Goal: Task Accomplishment & Management: Complete application form

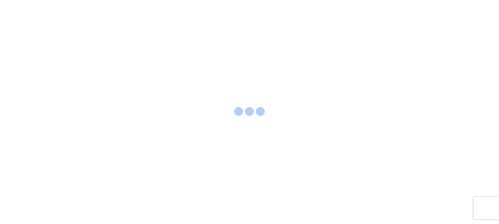
select select "FULL"
select select "LBS"
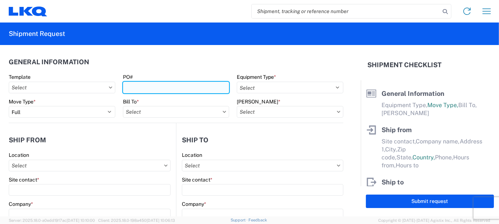
click at [136, 87] on input "PO#" at bounding box center [176, 88] width 106 height 12
type input "LO425534"
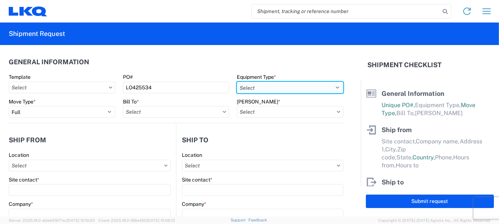
click at [251, 86] on select "Select 53’ Dry Van Flatbed Dropdeck (van) Lowboy (flatbed) Rail" at bounding box center [290, 88] width 106 height 12
select select "STDV"
click at [237, 82] on select "Select 53’ Dry Van Flatbed Dropdeck (van) Lowboy (flatbed) Rail" at bounding box center [290, 88] width 106 height 12
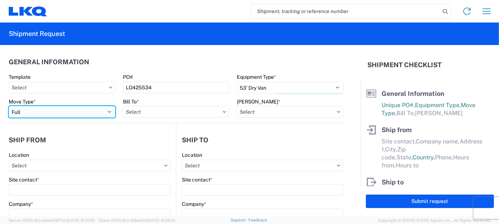
click at [39, 112] on select "Select Full Partial TL" at bounding box center [62, 112] width 106 height 12
select select "PARTIAL_TL"
click at [9, 106] on select "Select Full Partial TL" at bounding box center [62, 112] width 106 height 12
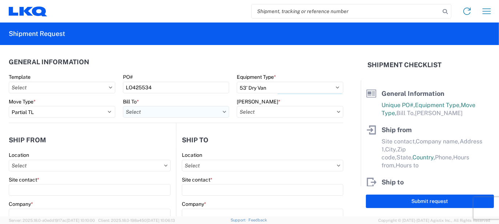
click at [155, 112] on input "Bill To *" at bounding box center [176, 112] width 106 height 12
click at [164, 129] on input at bounding box center [186, 130] width 118 height 12
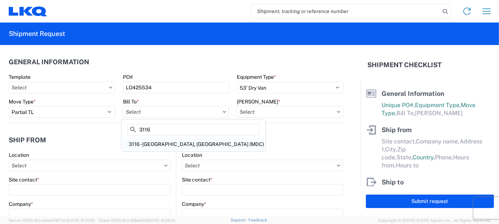
type input "3116"
click at [159, 140] on div "3116 - [GEOGRAPHIC_DATA], [GEOGRAPHIC_DATA] (MDC)" at bounding box center [193, 144] width 141 height 12
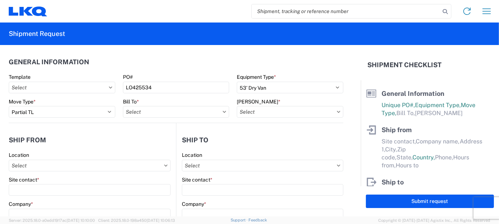
type input "3116 - [GEOGRAPHIC_DATA], [GEOGRAPHIC_DATA] (MDC)"
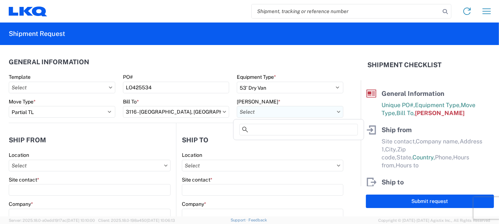
click at [251, 113] on input "[PERSON_NAME] *" at bounding box center [290, 112] width 106 height 12
click at [254, 128] on input at bounding box center [298, 130] width 118 height 12
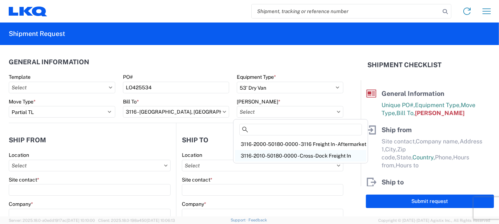
click at [281, 155] on div "3116-2010-50180-0000 - Cross-Dock Freight In" at bounding box center [300, 156] width 131 height 12
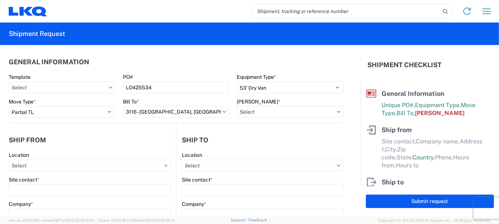
type input "3116-2010-50180-0000 - Cross-Dock Freight In"
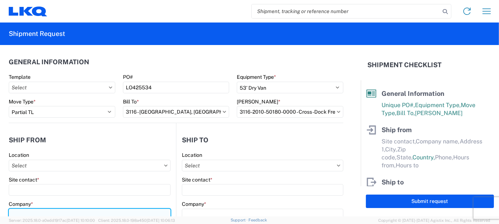
click at [29, 213] on input "Company *" at bounding box center [90, 215] width 162 height 12
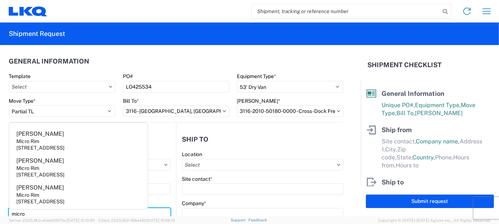
type input "micro"
click at [33, 195] on div "Micro Rim" at bounding box center [27, 195] width 23 height 7
type input "[PERSON_NAME]"
type input "Micro Rim"
type input "12800 E. 10 Mile"
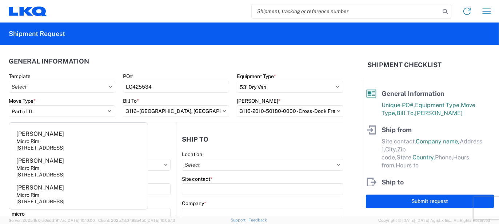
type input "[PERSON_NAME]"
type input "48089"
select select "MI"
select select "US"
type input "[EMAIL_ADDRESS][DOMAIN_NAME]"
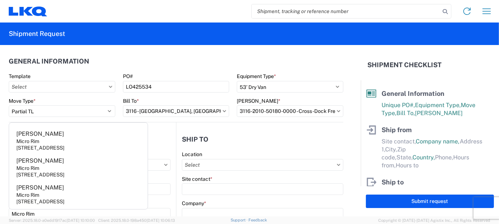
type input "[PHONE_NUMBER]"
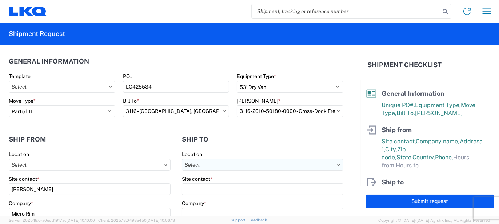
click at [211, 164] on input "Location" at bounding box center [262, 165] width 161 height 12
click at [217, 179] on input at bounding box center [244, 183] width 118 height 12
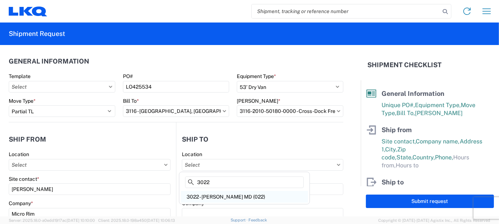
type input "3022"
click at [219, 196] on div "3022 - [PERSON_NAME] MD (022)" at bounding box center [244, 197] width 127 height 12
type input "3022 - [PERSON_NAME] MD (022)"
type input "LKQ Corporation"
type input "[STREET_ADDRESS]"
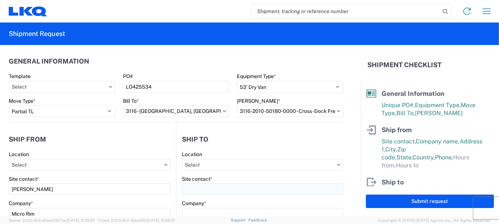
type input "Halethorpe"
type input "21227"
select select "MD"
select select "US"
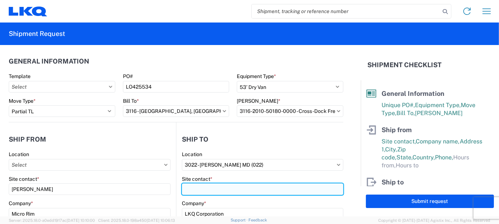
click at [208, 190] on input "Site contact *" at bounding box center [262, 189] width 161 height 12
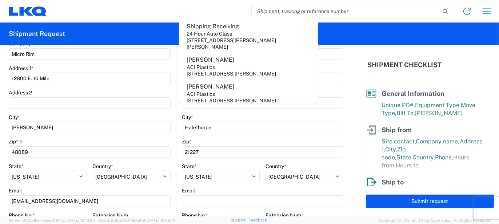
scroll to position [182, 0]
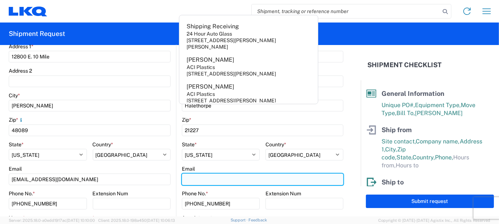
click at [183, 178] on input "Email" at bounding box center [262, 180] width 161 height 12
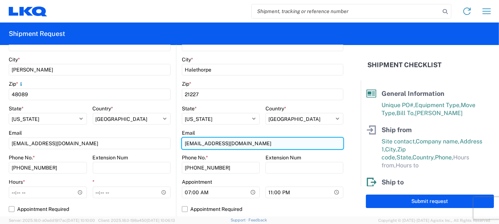
scroll to position [255, 0]
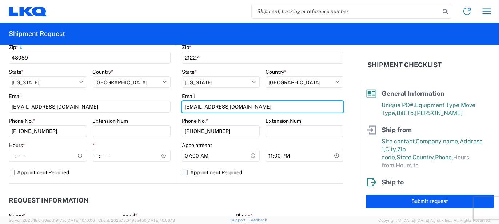
type input "[EMAIL_ADDRESS][DOMAIN_NAME]"
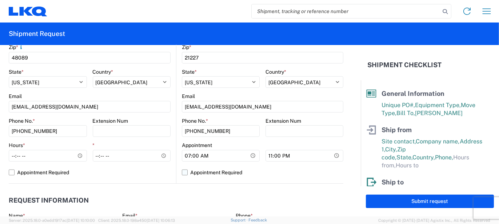
click at [188, 175] on label "Appointment Required" at bounding box center [262, 173] width 161 height 12
click at [0, 0] on input "Appointment Required" at bounding box center [0, 0] width 0 height 0
select select "US"
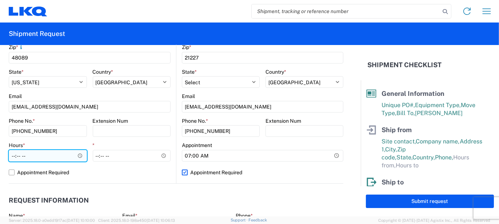
click at [41, 156] on input "Hours *" at bounding box center [48, 156] width 78 height 12
type input "07:00"
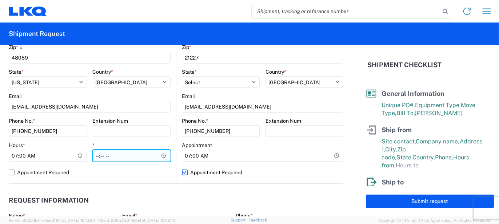
click at [93, 157] on input "*" at bounding box center [132, 156] width 78 height 12
type input "15:30"
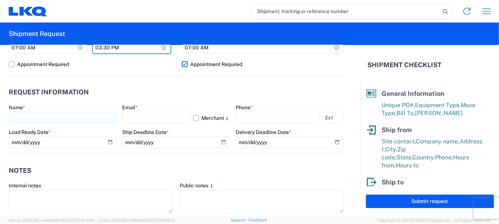
scroll to position [364, 0]
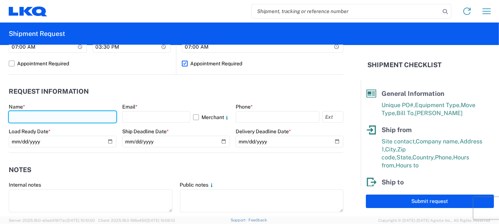
click at [71, 121] on input "text" at bounding box center [63, 117] width 108 height 12
type input "[PERSON_NAME]"
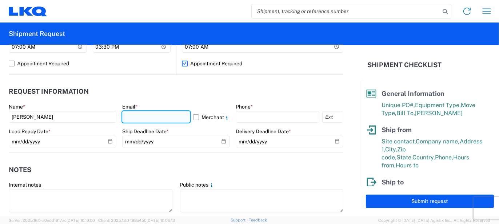
click at [137, 118] on input "text" at bounding box center [156, 117] width 68 height 12
type input "[EMAIL_ADDRESS][PERSON_NAME][DOMAIN_NAME]"
click at [205, 116] on label "Merchant" at bounding box center [211, 117] width 37 height 12
click at [0, 0] on input "Merchant" at bounding box center [0, 0] width 0 height 0
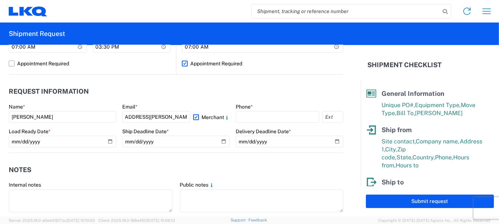
scroll to position [0, 0]
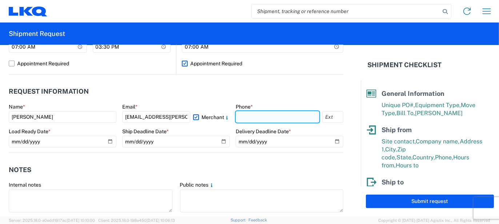
click at [243, 115] on input "text" at bounding box center [277, 117] width 84 height 12
type input "5862551686"
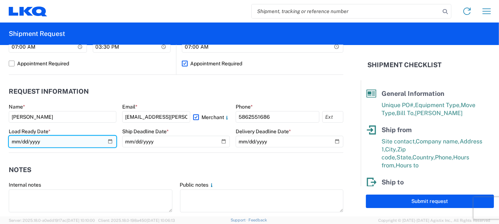
click at [108, 140] on input "date" at bounding box center [63, 142] width 108 height 12
type input "[DATE]"
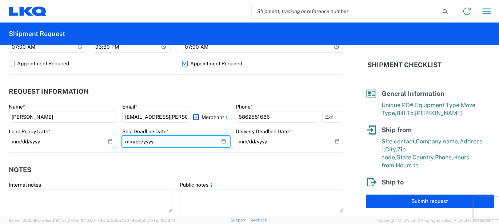
click at [217, 144] on input "date" at bounding box center [176, 142] width 108 height 12
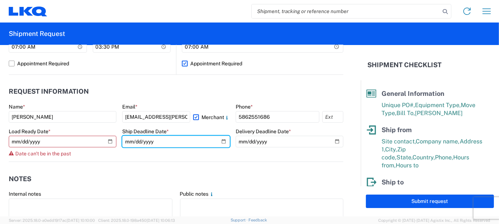
type input "[DATE]"
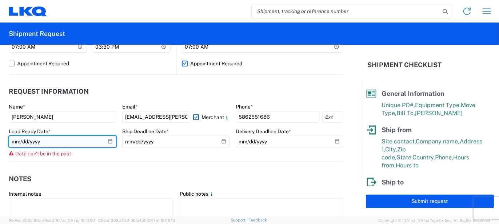
click at [110, 139] on input "[DATE]" at bounding box center [63, 142] width 108 height 12
type input "[DATE]"
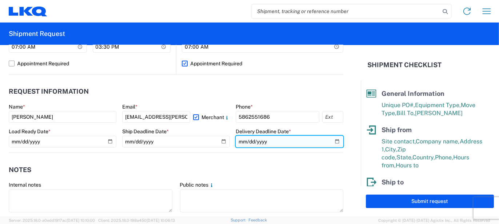
click at [332, 142] on input "date" at bounding box center [289, 142] width 108 height 12
type input "[DATE]"
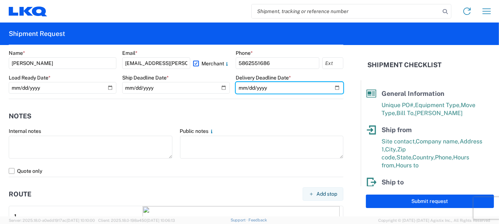
scroll to position [509, 0]
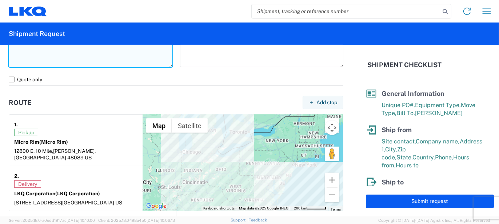
click at [97, 61] on textarea at bounding box center [91, 55] width 164 height 23
type textarea "148pcs, 34 boxes, 9 skids, 77x48x103 NEED SWING DOORS"
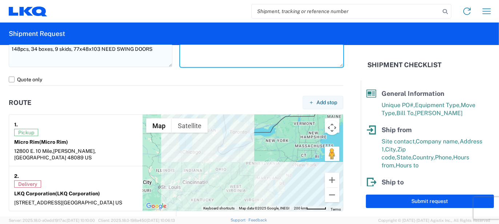
paste textarea "148pcs, 34 boxes, 9 skids, 77x48x103 NEED SWING DOORS"
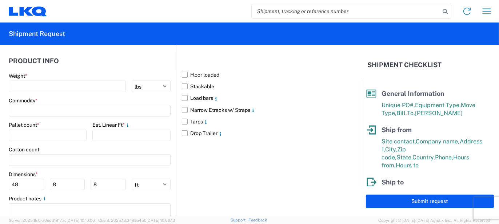
scroll to position [698, 0]
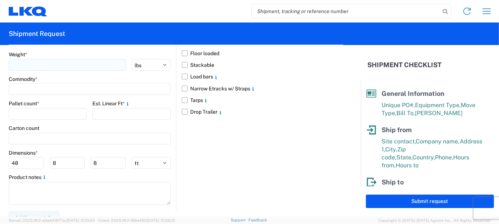
type textarea "148pcs, 34 boxes, 9 skids, 77x48x103 NEED SWING DOORS"
click at [85, 59] on input "number" at bounding box center [67, 65] width 117 height 12
type input "1"
type input "9"
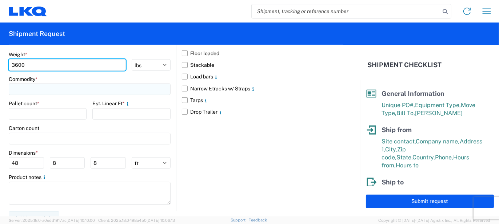
type input "3600"
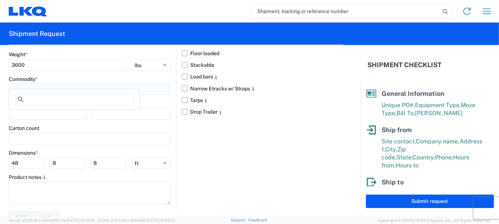
click at [74, 84] on input at bounding box center [90, 90] width 162 height 12
click at [62, 95] on input at bounding box center [74, 100] width 118 height 12
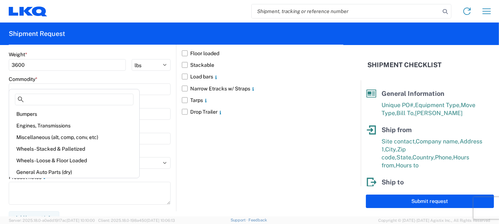
click at [39, 113] on div "Bumpers" at bounding box center [74, 114] width 127 height 12
type input "Bumpers"
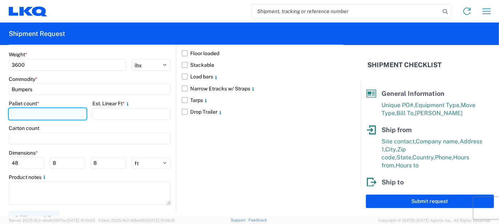
click at [38, 110] on input "number" at bounding box center [48, 114] width 78 height 12
type input "9"
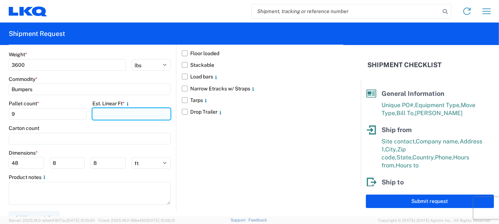
click at [103, 108] on input "number" at bounding box center [131, 114] width 78 height 12
type input "33"
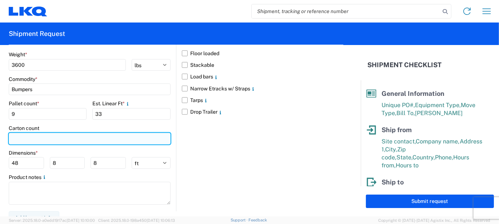
click at [72, 133] on input "number" at bounding box center [90, 139] width 162 height 12
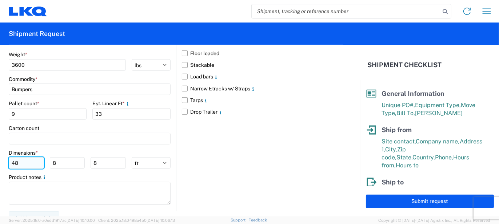
click at [30, 160] on input "48" at bounding box center [26, 163] width 35 height 12
type input "77"
click at [57, 157] on input "8" at bounding box center [67, 163] width 35 height 12
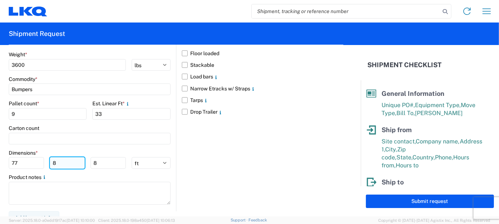
click at [57, 157] on input "8" at bounding box center [67, 163] width 35 height 12
type input "48"
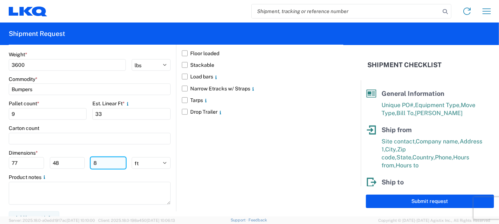
click at [97, 157] on input "8" at bounding box center [107, 163] width 35 height 12
click at [105, 157] on input "81" at bounding box center [107, 163] width 35 height 12
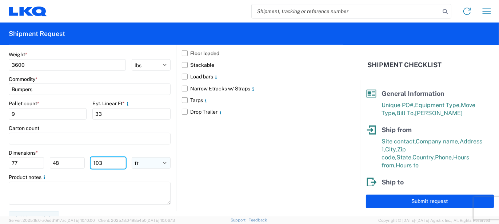
type input "103"
click at [137, 157] on select "ft in cm" at bounding box center [151, 163] width 39 height 12
select select "IN"
click at [132, 157] on select "ft in cm" at bounding box center [151, 163] width 39 height 12
type input "924"
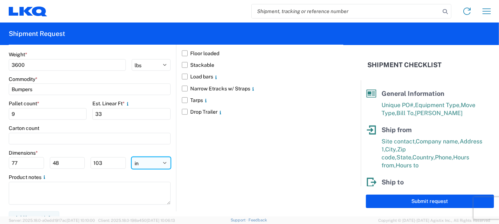
type input "576"
type input "1236"
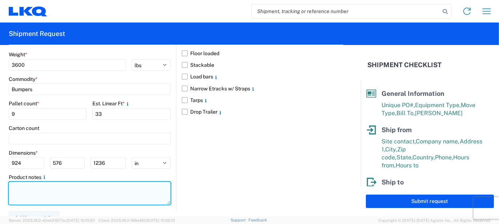
paste textarea "148pcs, 34 boxes, 9 skids, 77x48x103 NEED SWING DOORS"
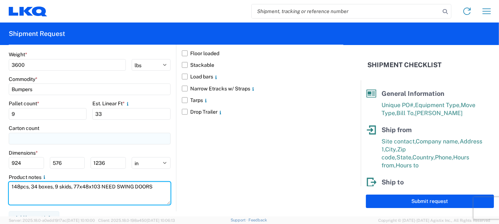
type textarea "148pcs, 34 boxes, 9 skids, 77x48x103 NEED SWING DOORS"
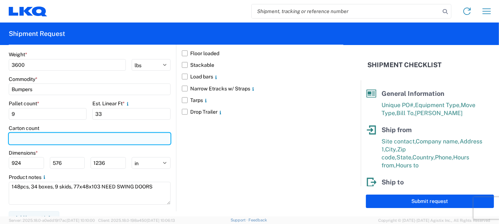
click at [49, 133] on input "number" at bounding box center [90, 139] width 162 height 12
type input "34"
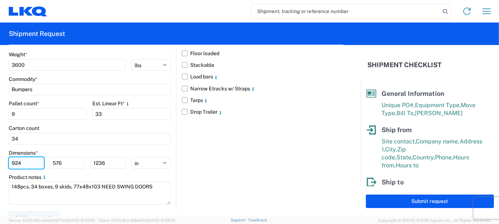
click at [25, 157] on input "924" at bounding box center [26, 163] width 35 height 12
type input "77"
click at [55, 157] on input "576" at bounding box center [67, 163] width 35 height 12
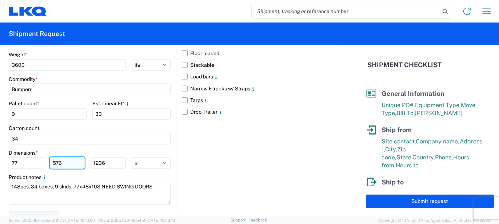
click at [55, 157] on input "576" at bounding box center [67, 163] width 35 height 12
type input "48"
click at [96, 157] on input "1236" at bounding box center [107, 163] width 35 height 12
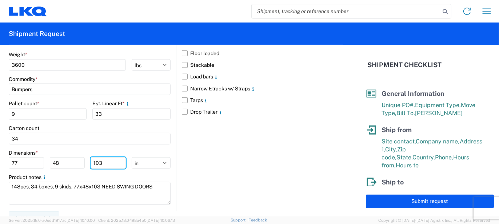
type input "103"
click at [273, 157] on div "Floor loaded Stackable Load bars Narrow Etracks w/ Straps Tarps Drop Trailer" at bounding box center [259, 117] width 167 height 189
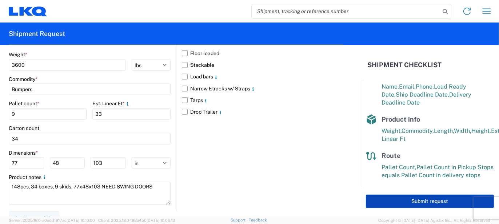
click at [395, 202] on button "Submit request" at bounding box center [430, 201] width 128 height 13
select select "US"
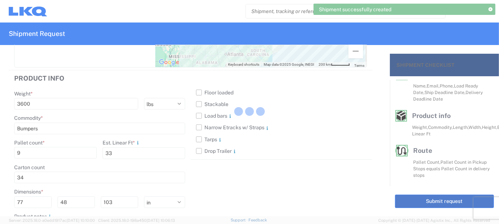
scroll to position [135, 0]
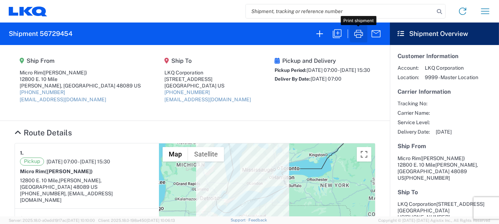
click at [358, 37] on icon "button" at bounding box center [358, 34] width 12 height 12
